Goal: Task Accomplishment & Management: Use online tool/utility

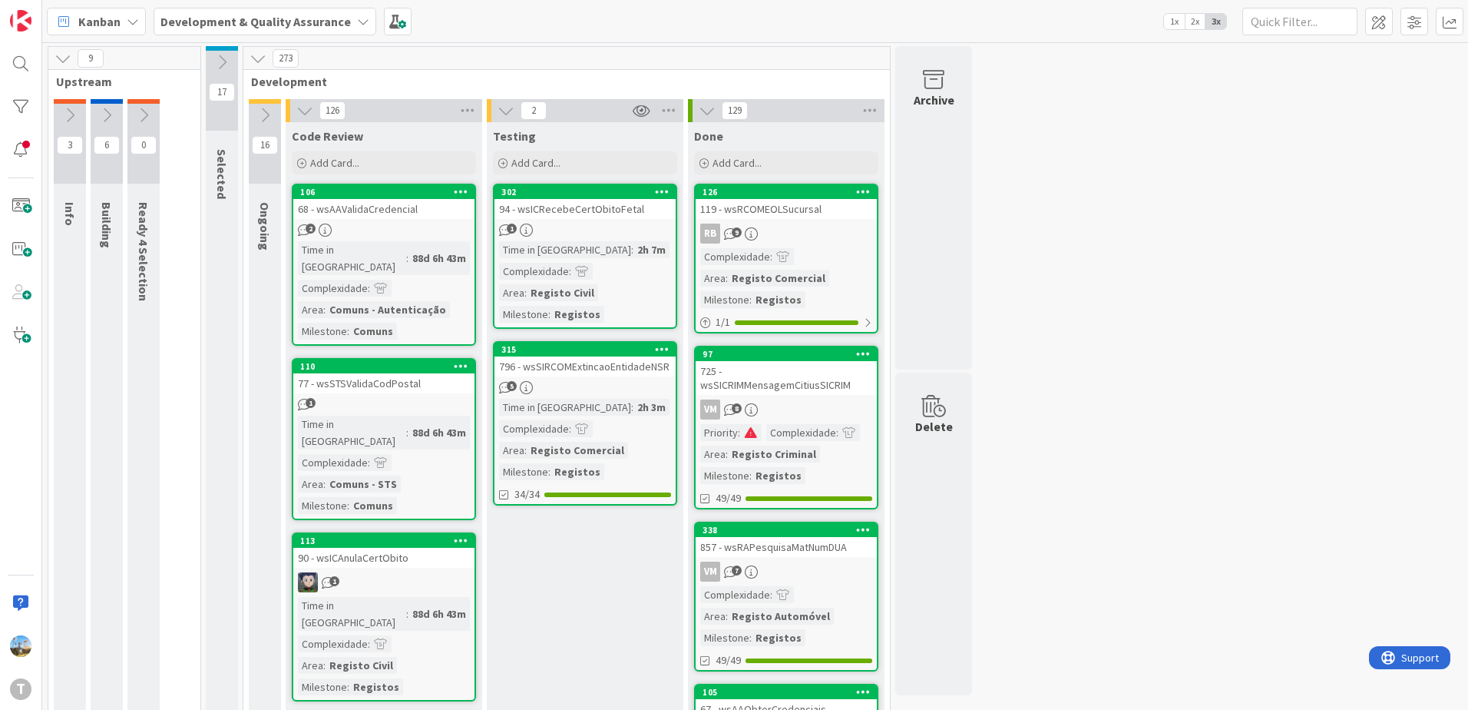
click at [571, 251] on div "Time in [GEOGRAPHIC_DATA]" at bounding box center [565, 249] width 132 height 17
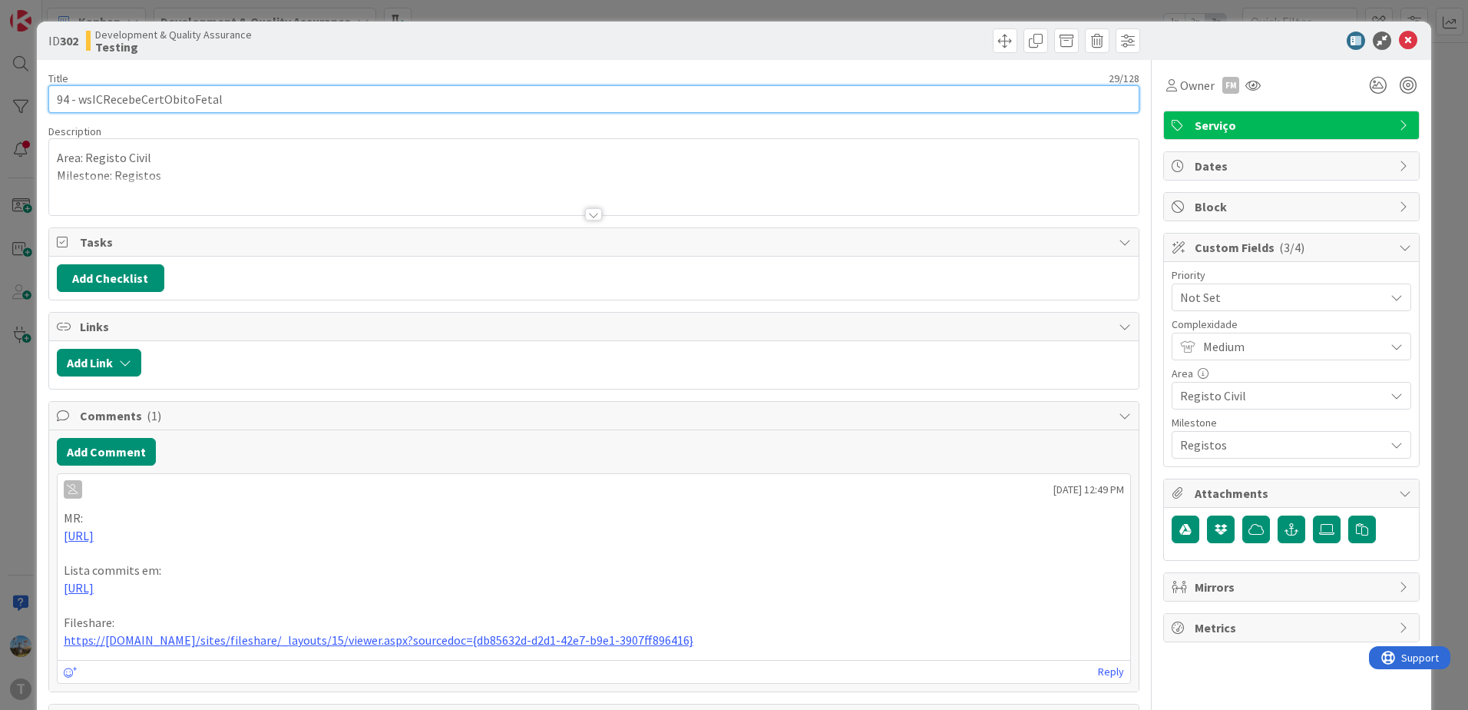
drag, startPoint x: 264, startPoint y: 101, endPoint x: 79, endPoint y: 84, distance: 185.8
click at [79, 84] on div "Title 29 / 128 94 - wsICRecebeCertObitoFetal" at bounding box center [593, 91] width 1091 height 41
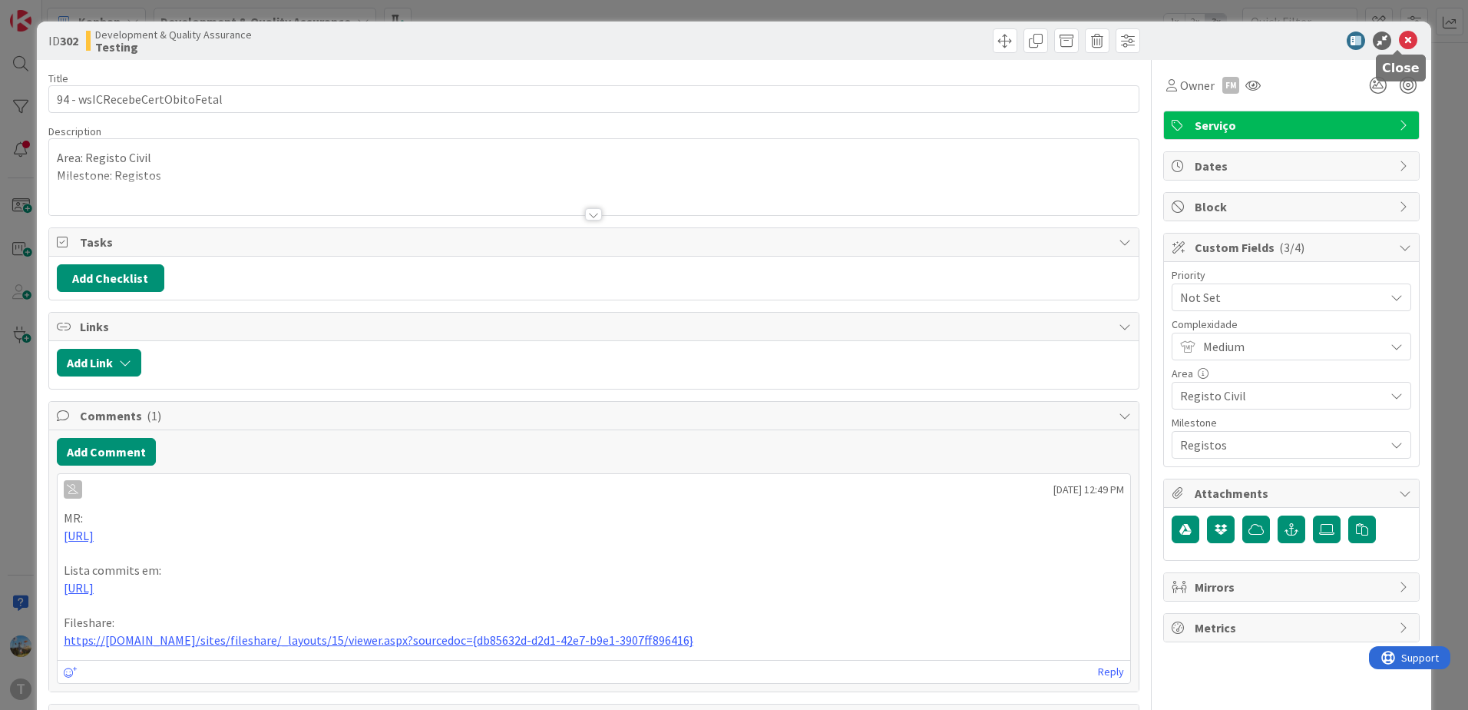
click at [1399, 41] on icon at bounding box center [1408, 40] width 18 height 18
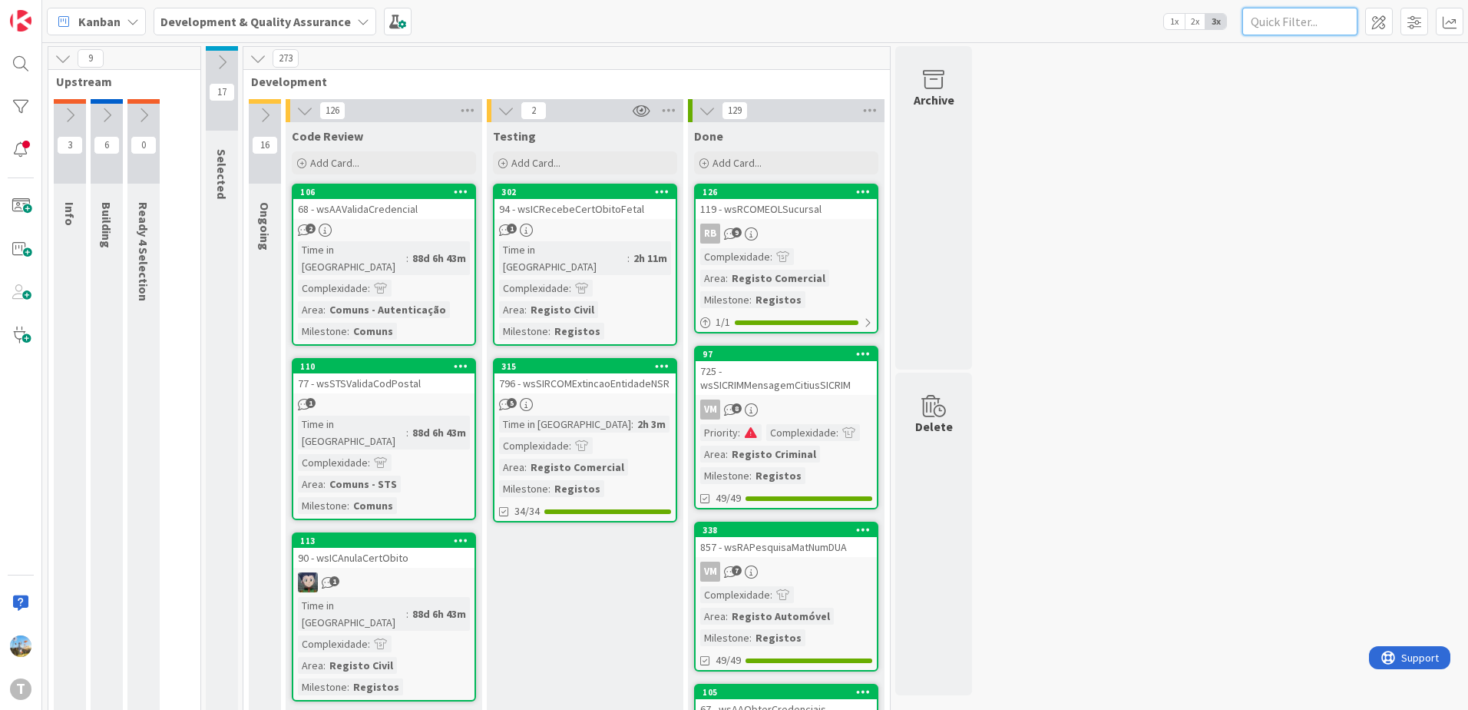
click at [1278, 28] on input "text" at bounding box center [1299, 22] width 115 height 28
click at [824, 398] on link "97 725 - wsSICRIMMensagemCitiusSICRIM VM 8 Priority : Complexidade : Area : Reg…" at bounding box center [786, 428] width 184 height 164
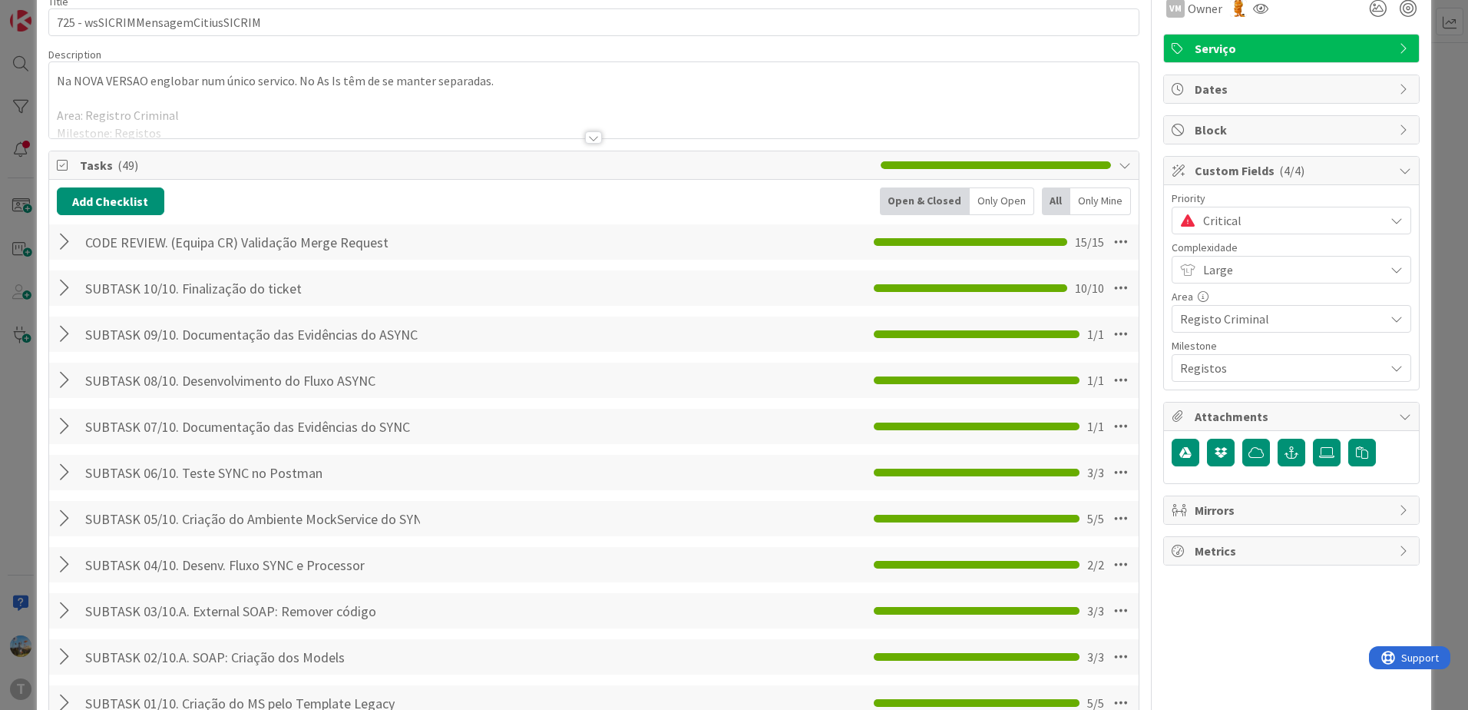
scroll to position [614, 0]
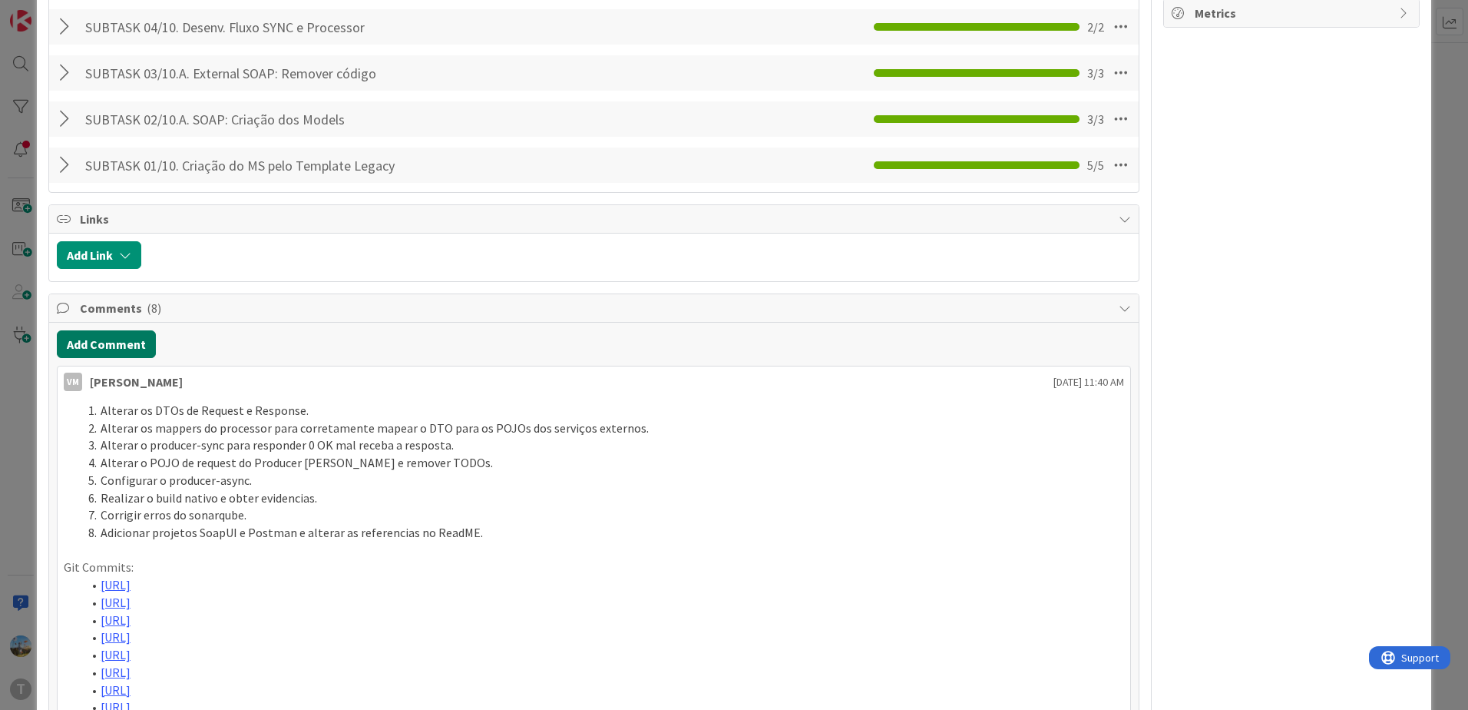
click at [111, 342] on button "Add Comment" at bounding box center [106, 344] width 99 height 28
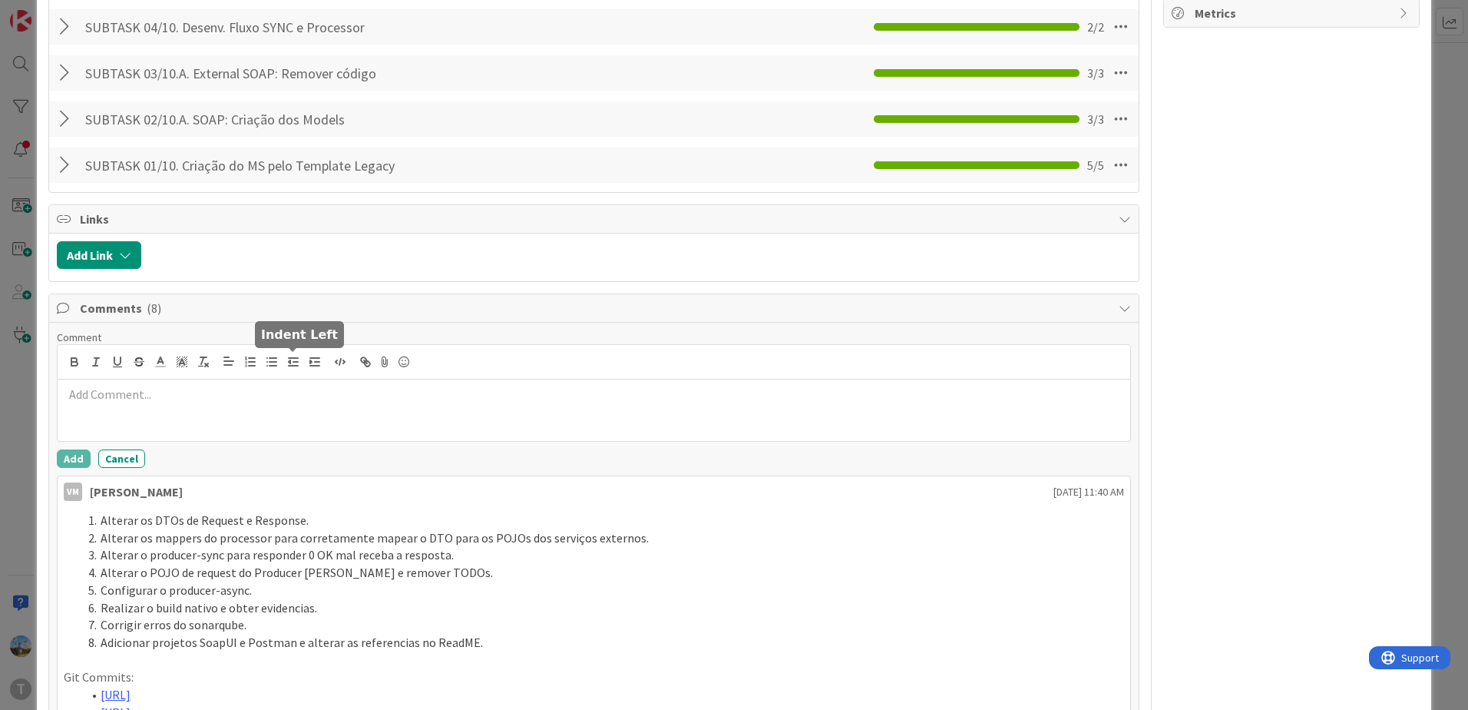
click at [271, 411] on div at bounding box center [594, 409] width 1073 height 61
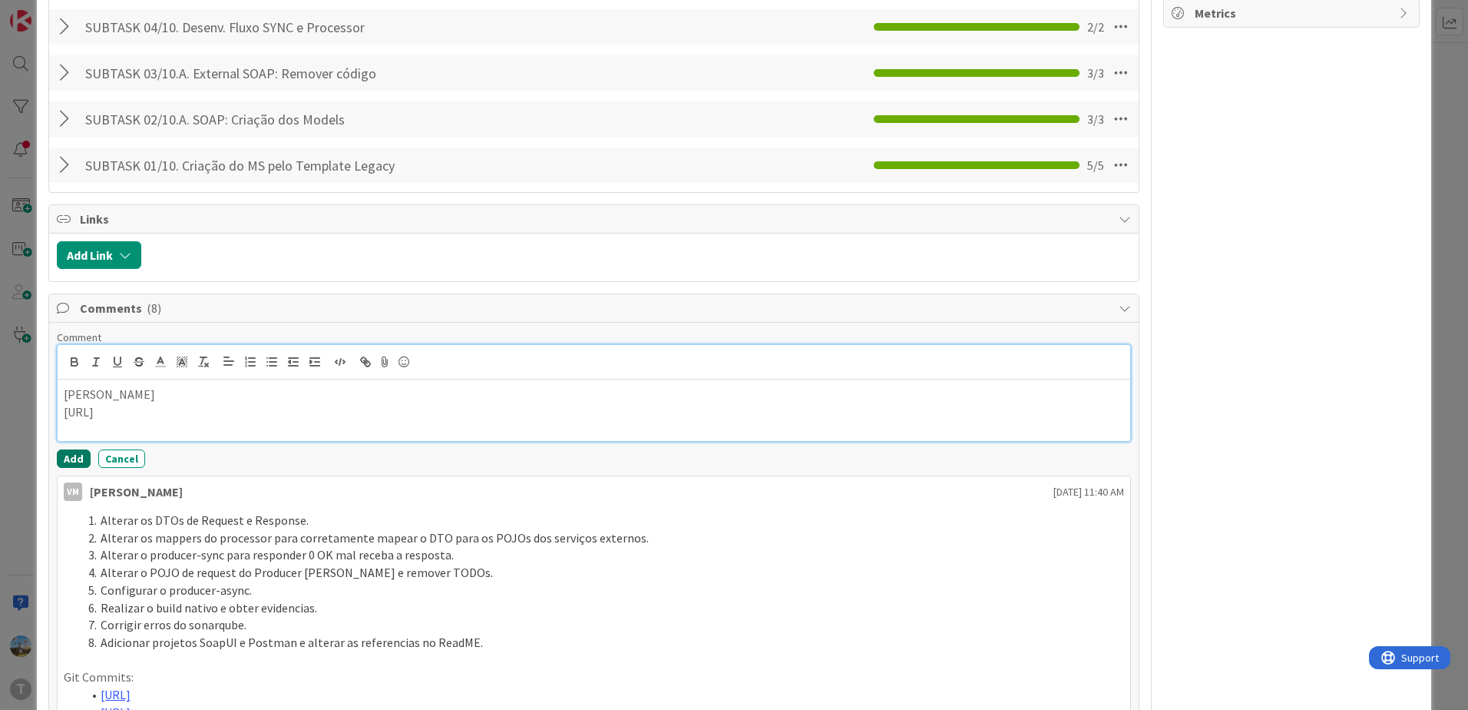
click at [63, 449] on button "Add" at bounding box center [74, 458] width 34 height 18
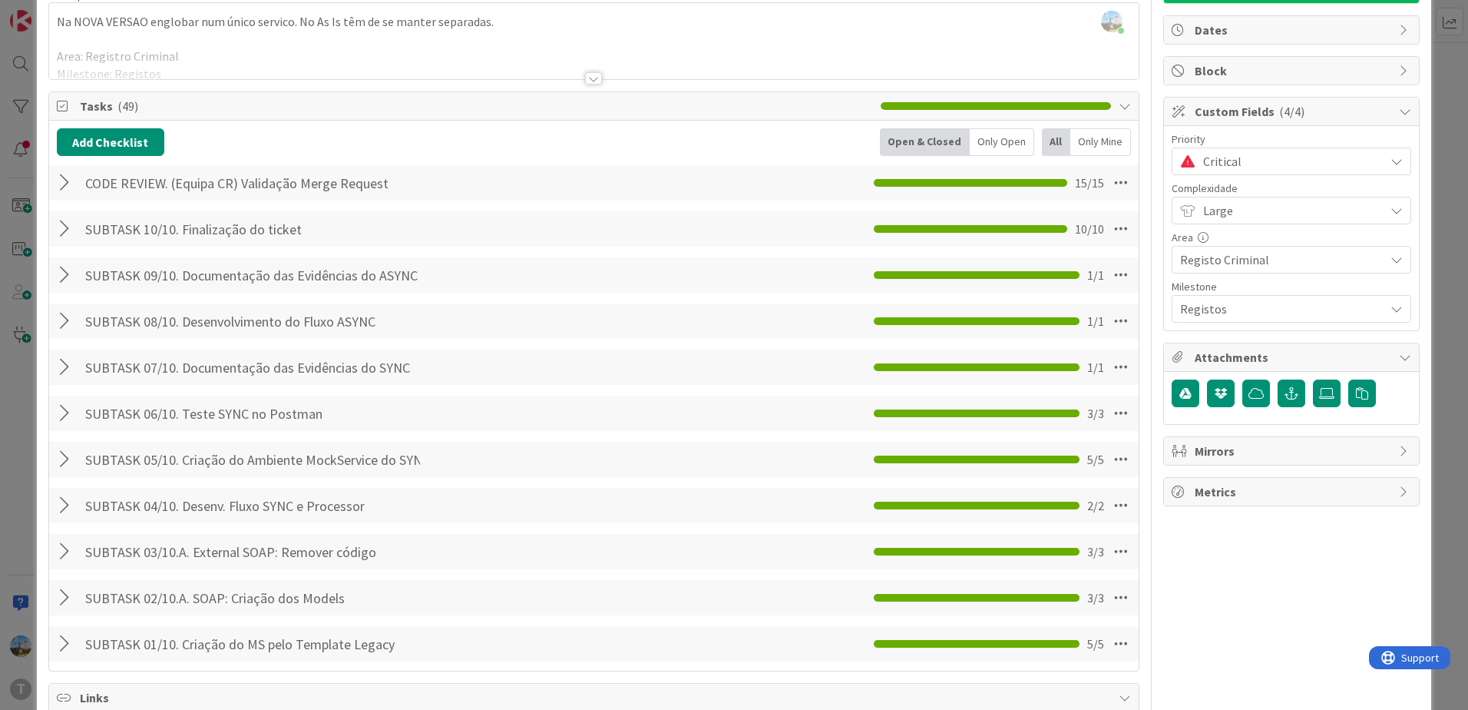
scroll to position [0, 0]
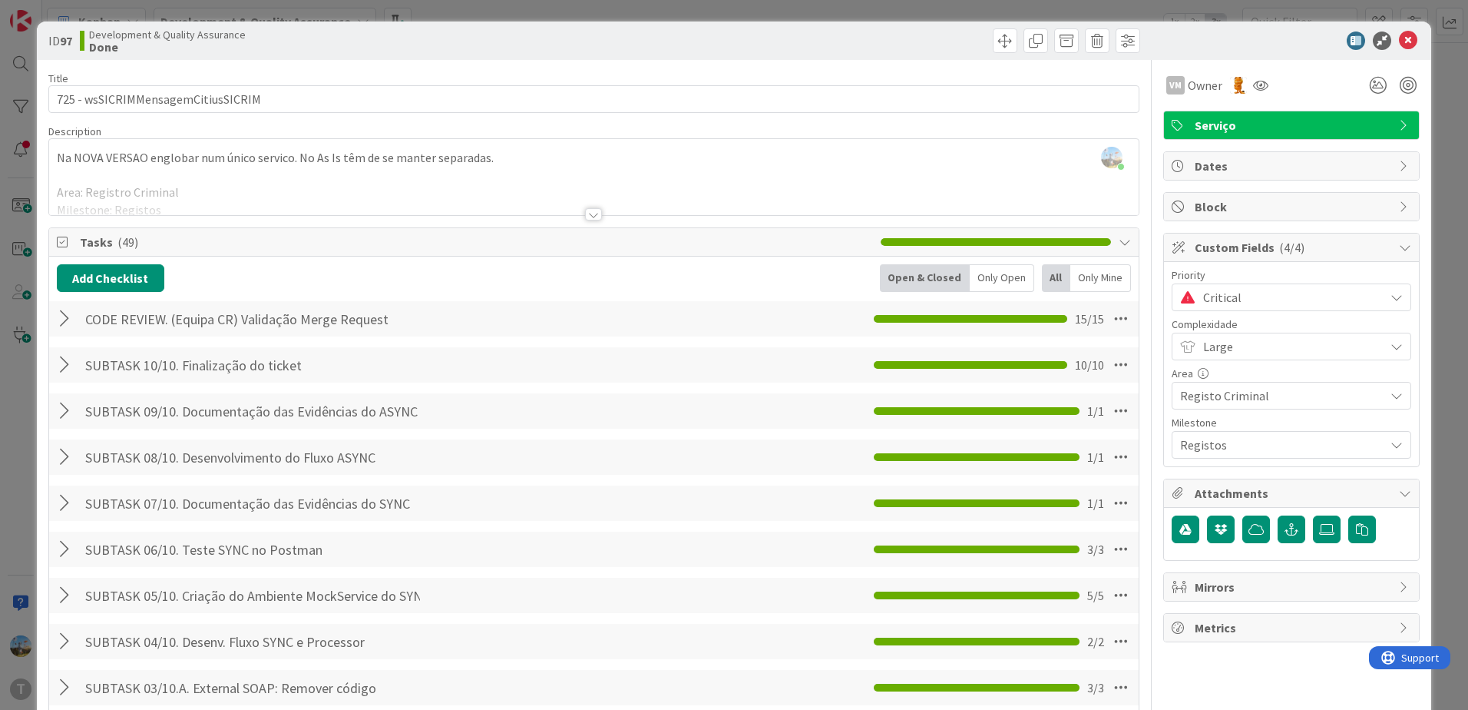
click at [1226, 304] on span "Critical" at bounding box center [1290, 297] width 174 height 22
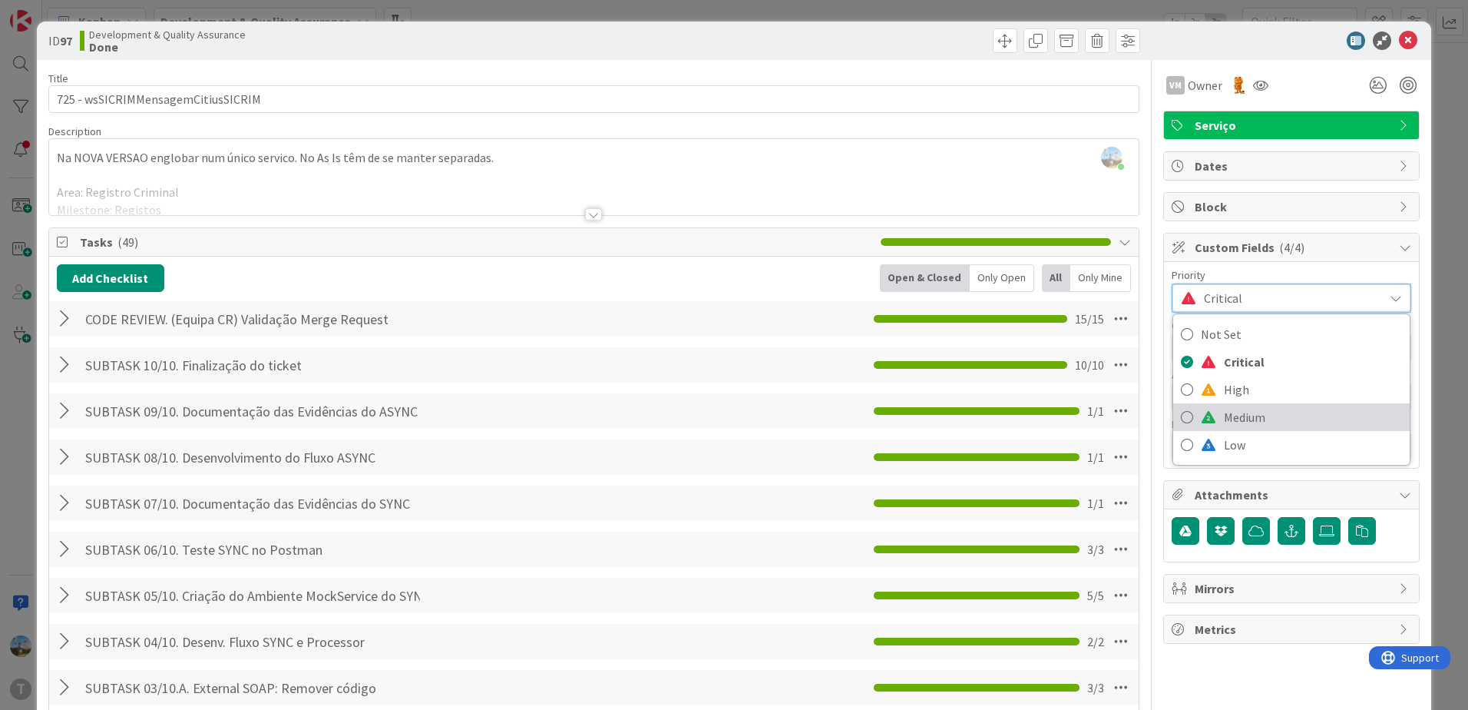
click at [1233, 419] on span "Medium" at bounding box center [1313, 416] width 178 height 23
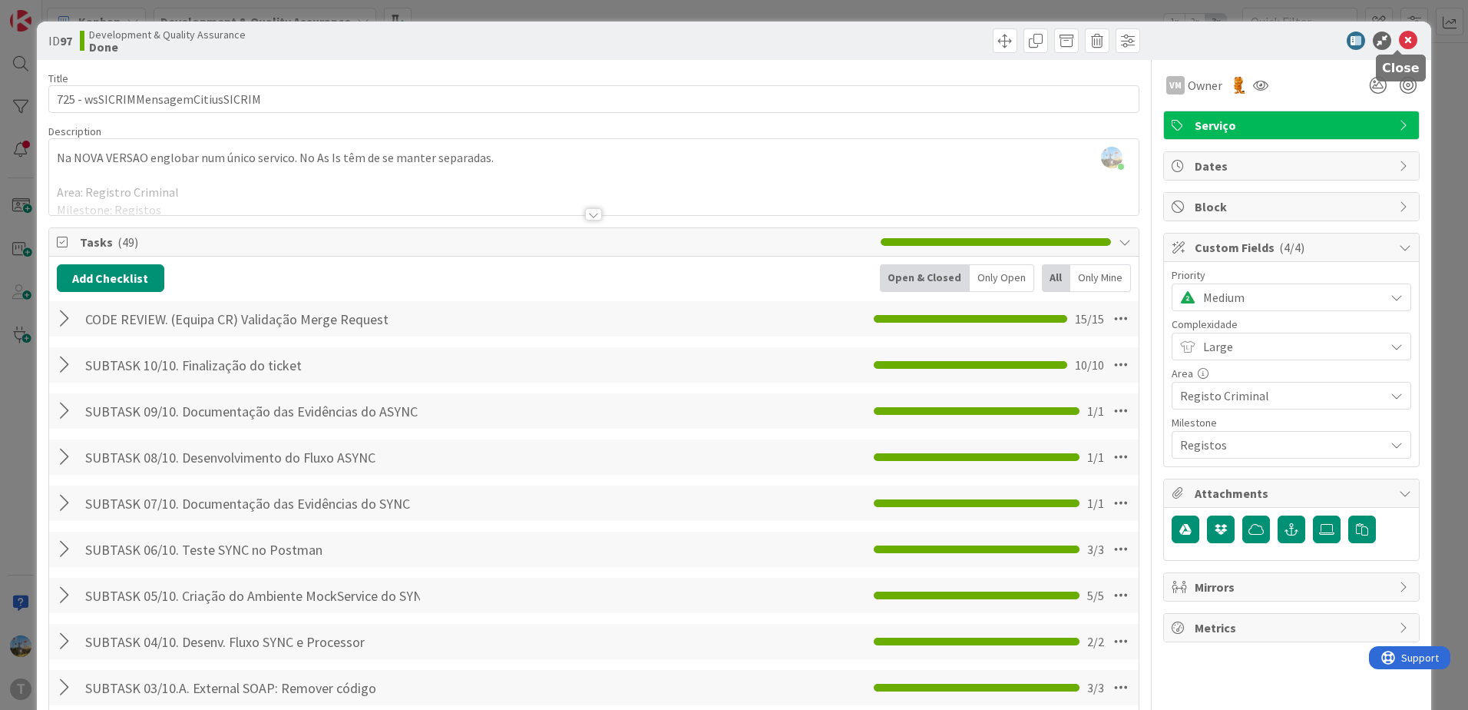
click at [1399, 47] on icon at bounding box center [1408, 40] width 18 height 18
